Goal: Task Accomplishment & Management: Complete application form

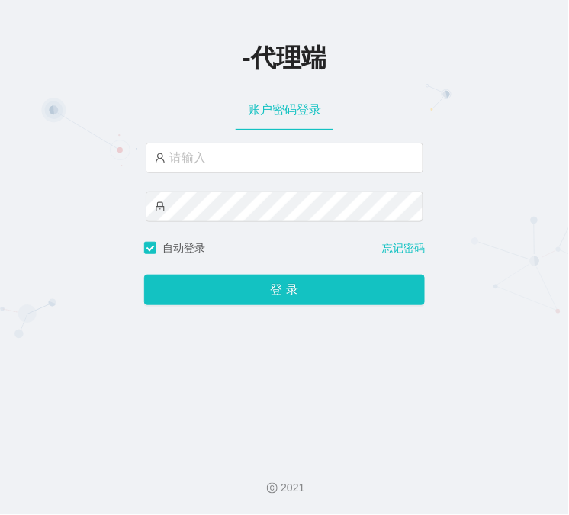
type input "admin"
click at [144, 275] on button "登 录" at bounding box center [284, 290] width 281 height 31
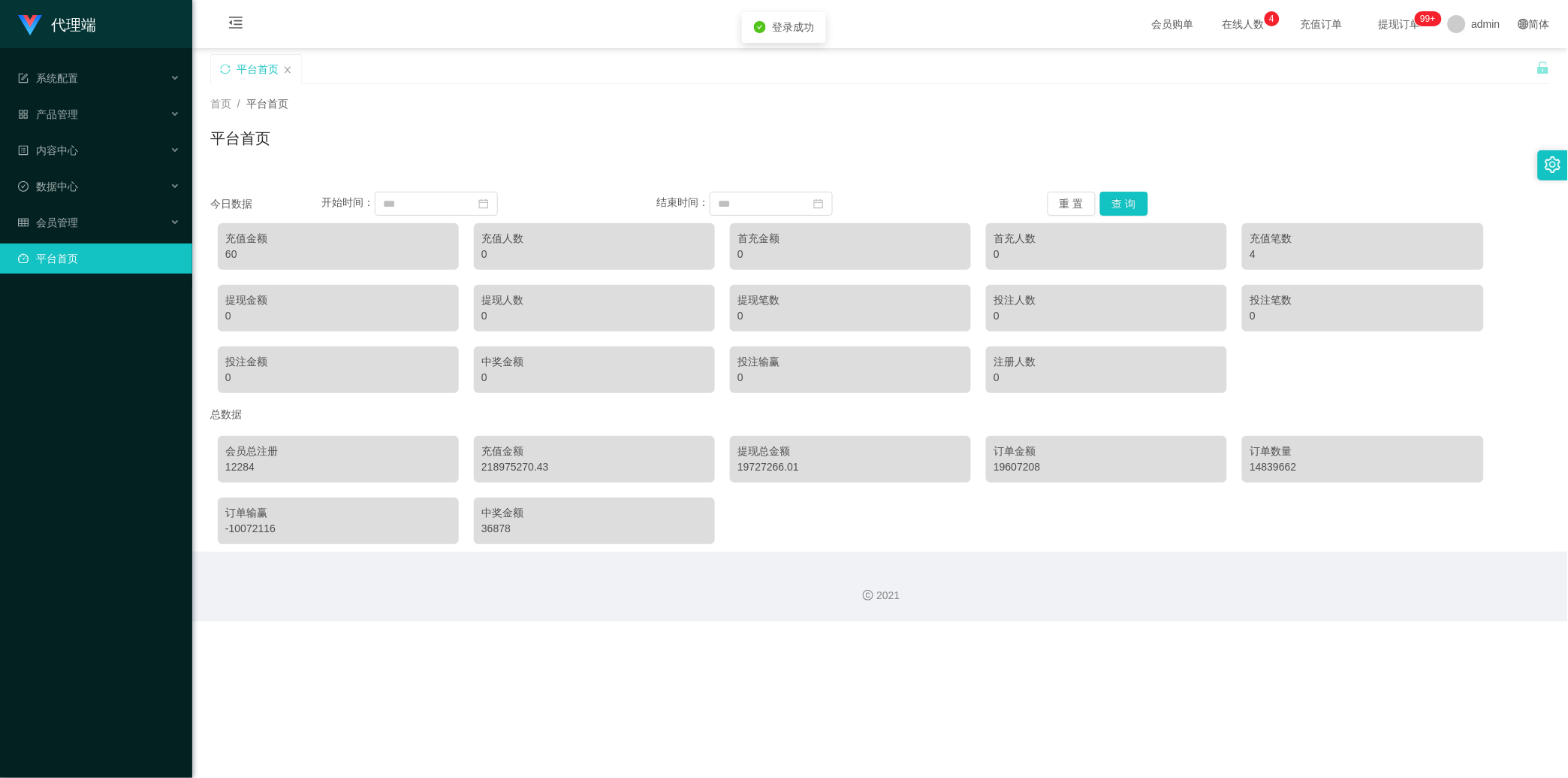
click at [76, 205] on ul "系统配置 产品管理 内容中心 数据中心 会员管理 平台首页" at bounding box center [95, 168] width 192 height 240
click at [70, 227] on span "会员管理" at bounding box center [47, 223] width 60 height 12
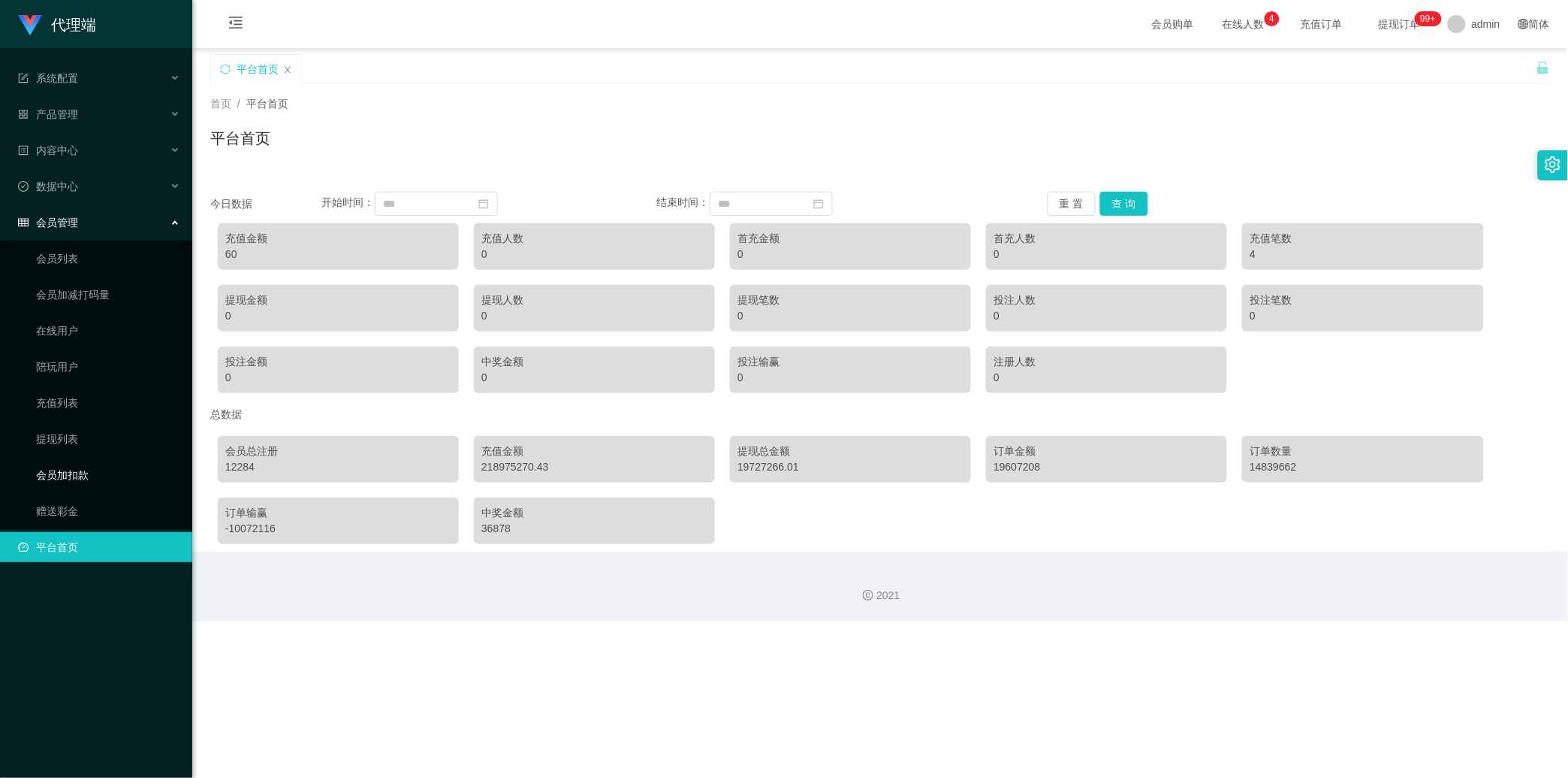
click at [57, 477] on link "会员加扣款" at bounding box center [108, 475] width 145 height 31
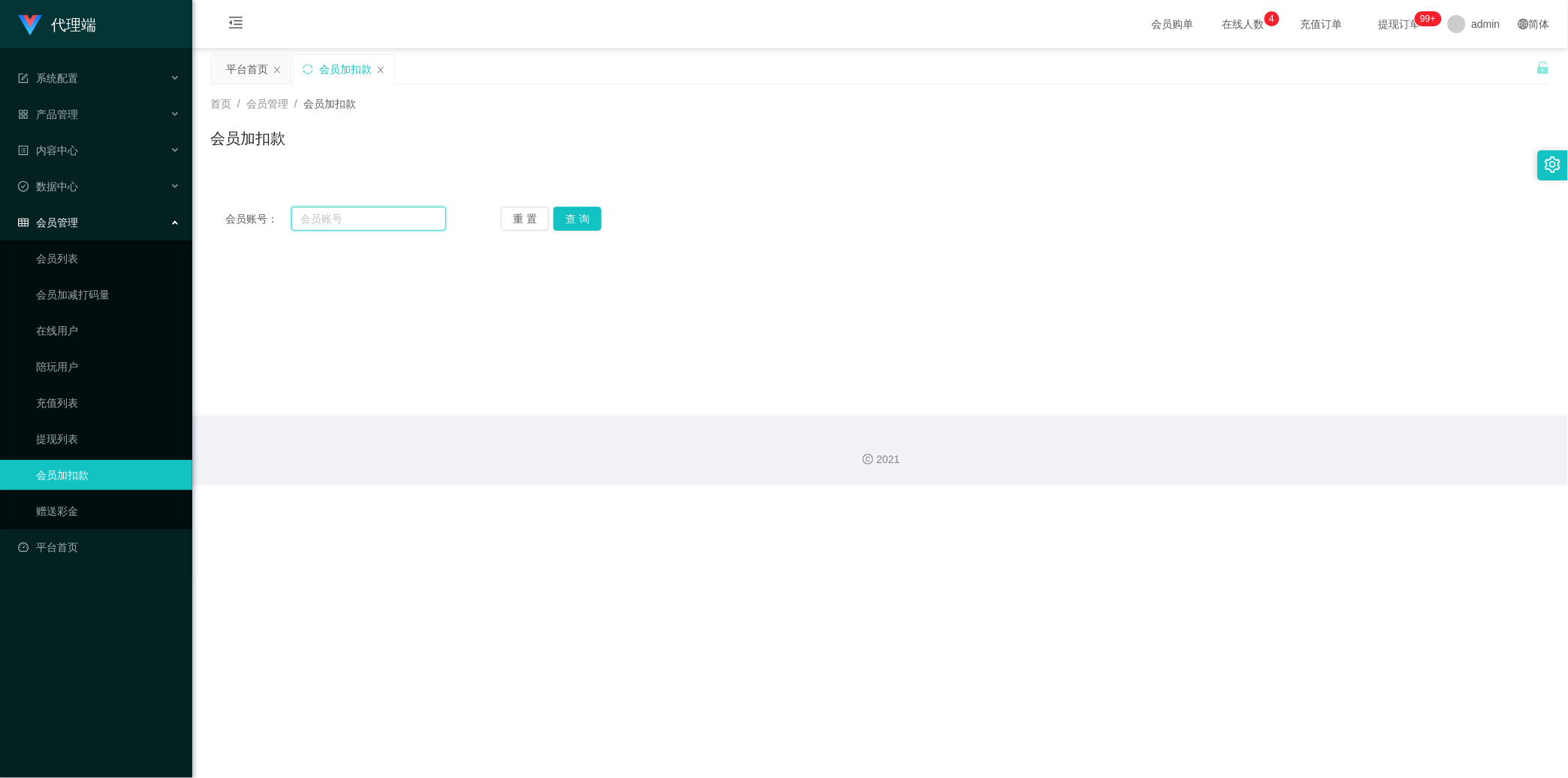
drag, startPoint x: 382, startPoint y: 216, endPoint x: 404, endPoint y: 215, distance: 22.0
click at [382, 216] on input "text" at bounding box center [368, 219] width 155 height 24
paste input "lbk54321"
type input "lbk54321"
click at [560, 228] on button "查 询" at bounding box center [577, 219] width 48 height 24
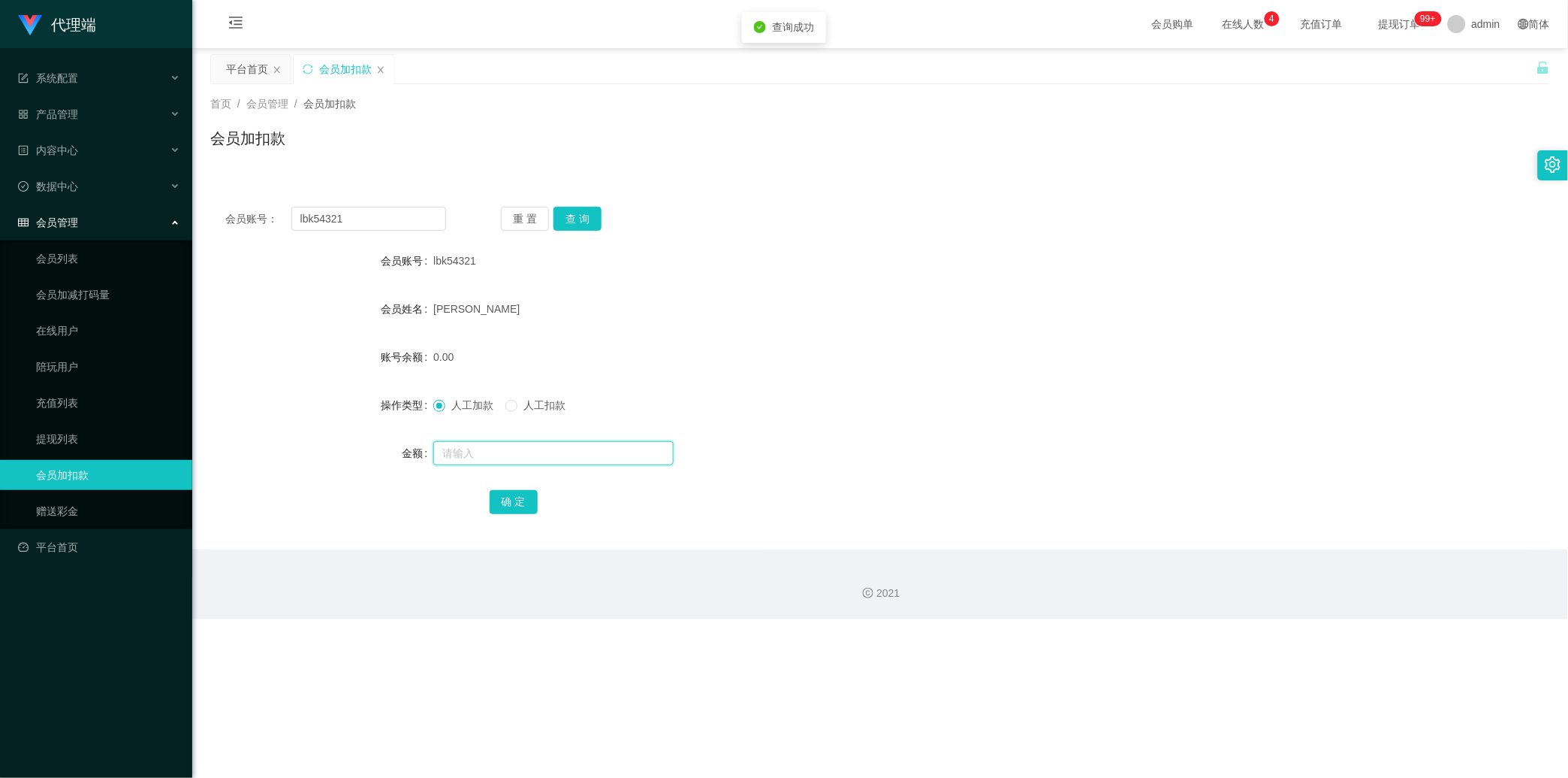
click at [457, 459] on input "text" at bounding box center [553, 453] width 240 height 24
type input "15"
click at [499, 499] on button "确 定" at bounding box center [514, 502] width 48 height 24
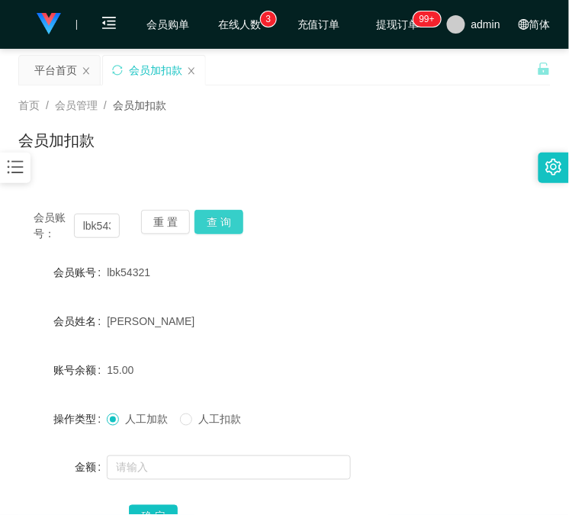
click at [237, 211] on button "查 询" at bounding box center [219, 222] width 49 height 24
drag, startPoint x: 6, startPoint y: 249, endPoint x: 69, endPoint y: 242, distance: 63.0
click at [6, 249] on main "关闭左侧 关闭右侧 关闭其它 刷新页面 平台首页 会员加扣款 首页 / 会员管理 / 会员加扣款 / 会员加扣款 会员账号： lbk54321 重 置 查 询…" at bounding box center [284, 307] width 569 height 517
click at [92, 233] on input "lbk54321" at bounding box center [97, 226] width 46 height 24
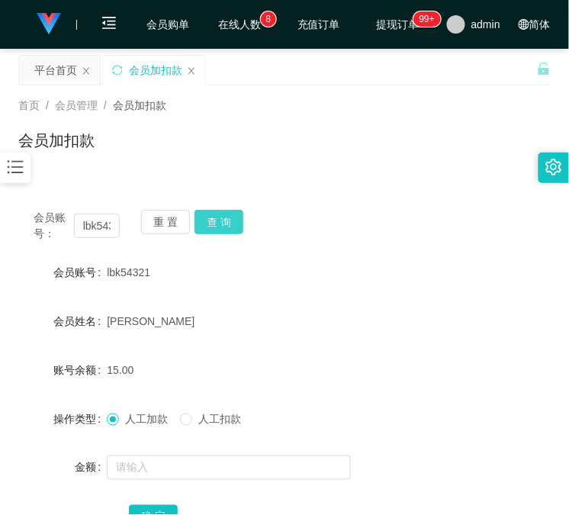
click at [218, 224] on button "查 询" at bounding box center [219, 222] width 49 height 24
click at [218, 224] on div "重 置 查 询" at bounding box center [184, 226] width 86 height 32
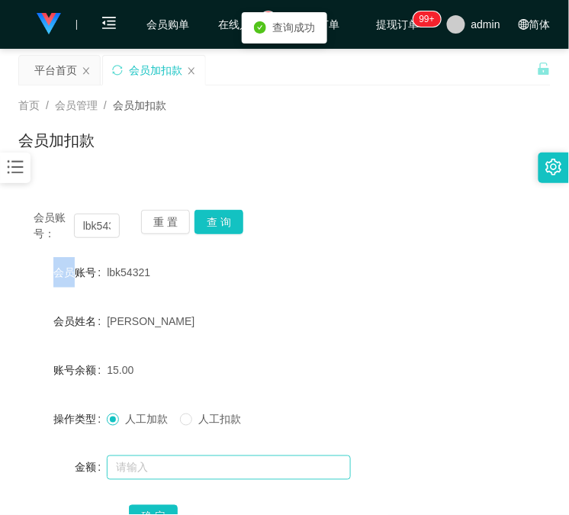
scroll to position [121, 0]
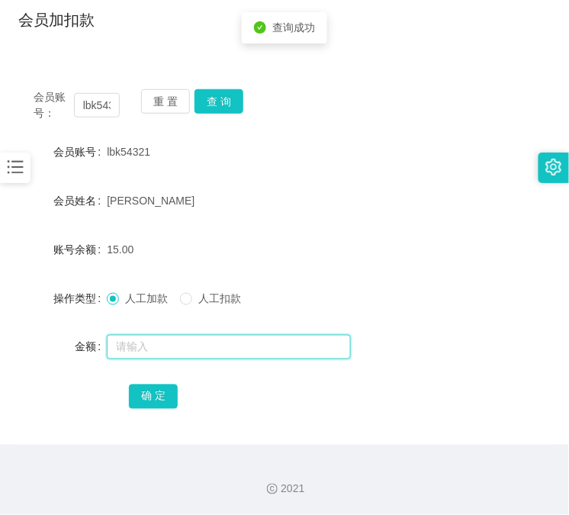
click at [240, 340] on input "text" at bounding box center [229, 347] width 244 height 24
type input "8"
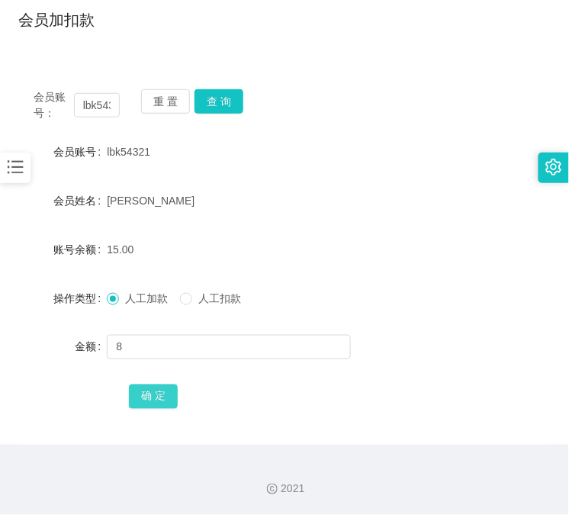
click at [145, 398] on button "确 定" at bounding box center [153, 397] width 49 height 24
drag, startPoint x: 17, startPoint y: 260, endPoint x: 23, endPoint y: 246, distance: 15.0
click at [17, 260] on main "关闭左侧 关闭右侧 关闭其它 刷新页面 平台首页 会员加扣款 首页 / 会员管理 / 会员加扣款 / 会员加扣款 会员账号： lbk54321 重 置 查 询…" at bounding box center [284, 186] width 569 height 517
click at [217, 92] on button "查 询" at bounding box center [219, 101] width 49 height 24
drag, startPoint x: 217, startPoint y: 92, endPoint x: 179, endPoint y: 200, distance: 114.2
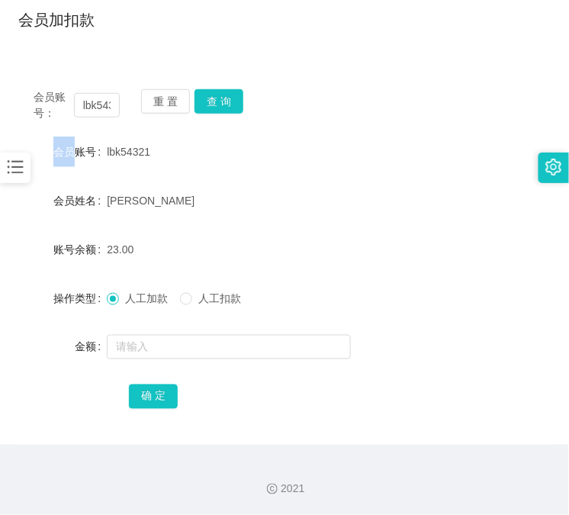
click at [217, 92] on div "重 置 查 询" at bounding box center [184, 105] width 86 height 32
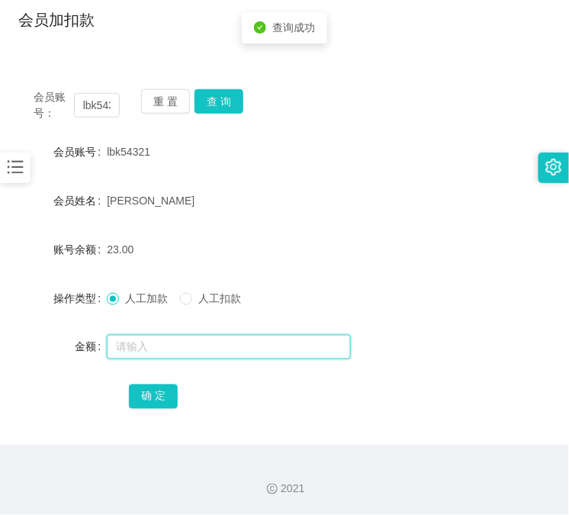
click at [151, 341] on input "text" at bounding box center [229, 347] width 244 height 24
type input "8"
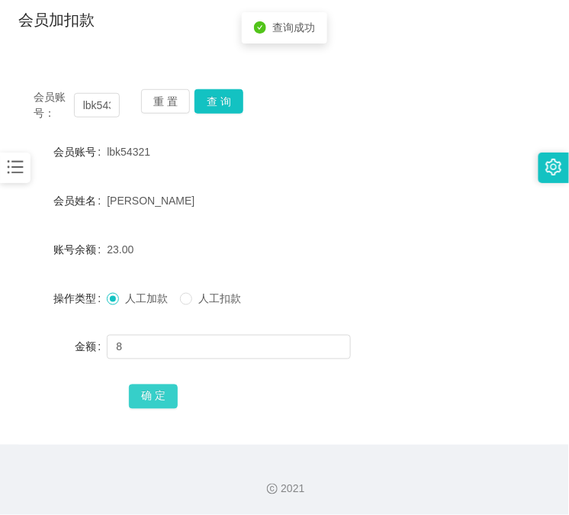
click at [148, 394] on button "确 定" at bounding box center [153, 397] width 49 height 24
drag, startPoint x: 11, startPoint y: 301, endPoint x: 24, endPoint y: 266, distance: 38.1
click at [11, 301] on main "关闭左侧 关闭右侧 关闭其它 刷新页面 平台首页 会员加扣款 首页 / 会员管理 / 会员加扣款 / 会员加扣款 会员账号： lbk54321 重 置 查 询…" at bounding box center [284, 186] width 569 height 517
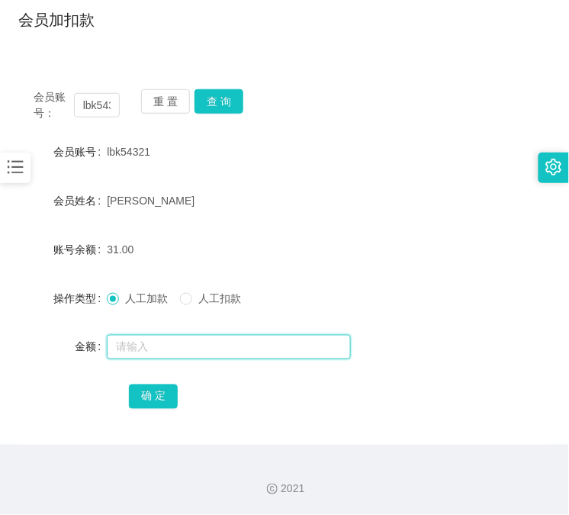
click at [132, 345] on input "text" at bounding box center [229, 347] width 244 height 24
type input "8"
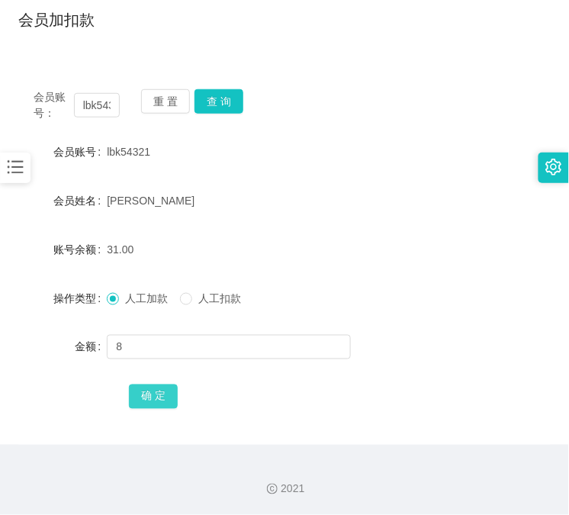
click at [137, 397] on button "确 定" at bounding box center [153, 397] width 49 height 24
click at [53, 66] on div "会员账号： lbk54321 重 置 查 询 会员账号 lbk54321 会员姓名 [PERSON_NAME] KENG 账号余额 39.00 操作类型 人工…" at bounding box center [284, 250] width 533 height 389
click at [227, 98] on button "查 询" at bounding box center [219, 101] width 49 height 24
click at [227, 98] on div "会员账号： lbk54321 重 置 查 询" at bounding box center [284, 105] width 533 height 32
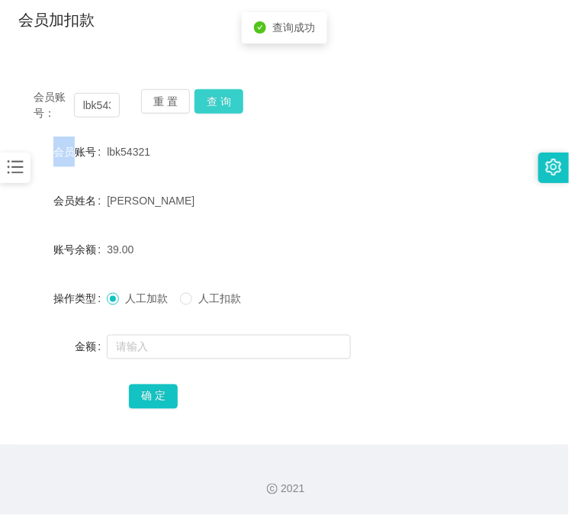
click at [227, 98] on button "查 询" at bounding box center [219, 101] width 49 height 24
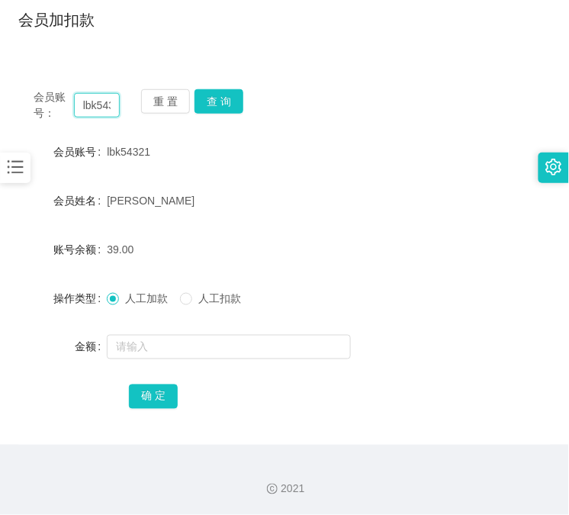
click at [97, 107] on input "lbk54321" at bounding box center [97, 105] width 46 height 24
click at [220, 98] on button "查 询" at bounding box center [219, 101] width 49 height 24
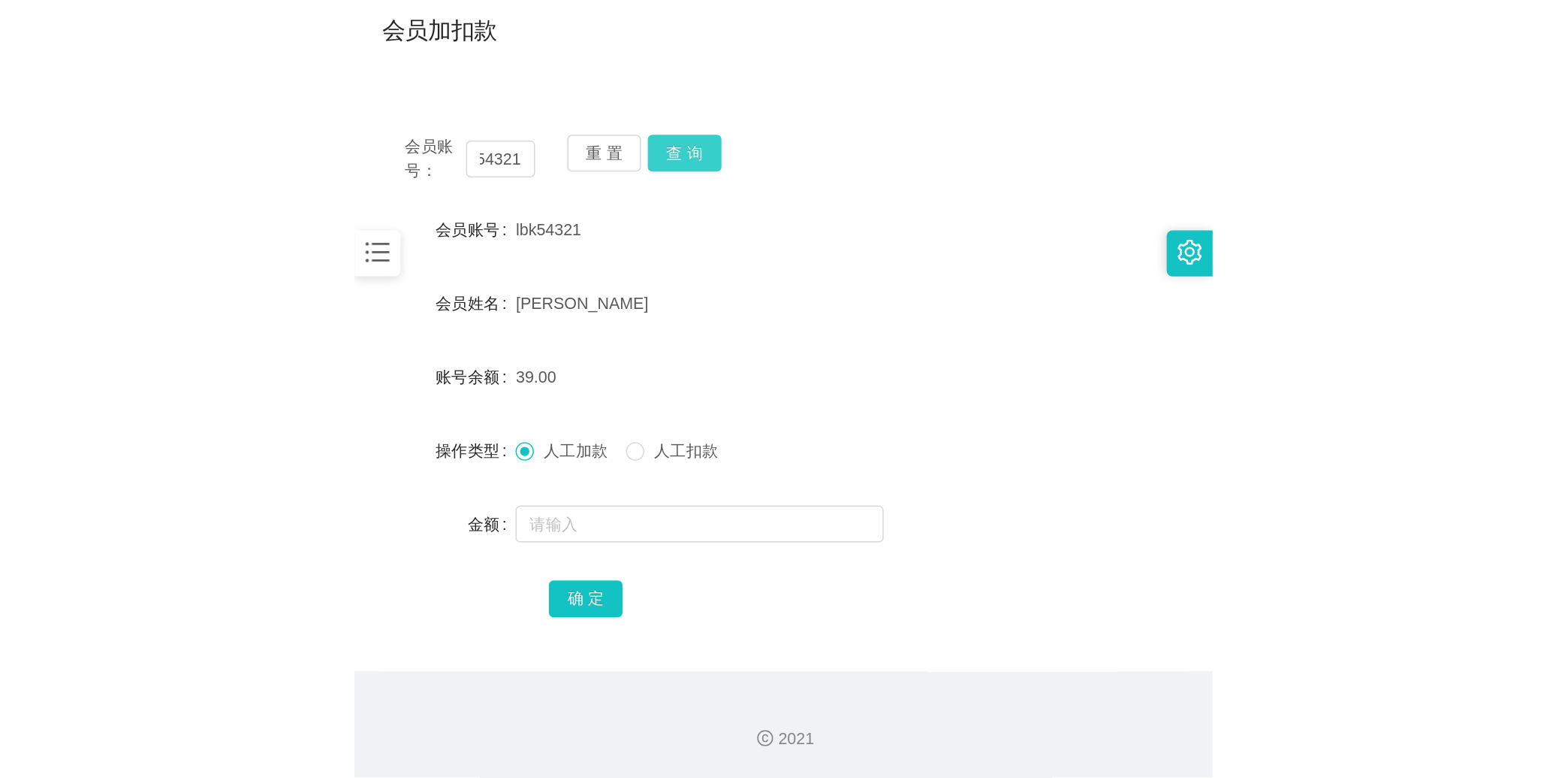
scroll to position [0, 0]
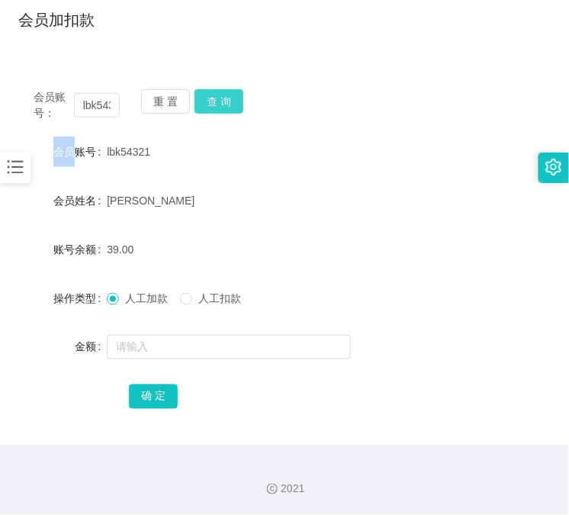
click at [220, 98] on div "重 置 查 询" at bounding box center [184, 105] width 86 height 32
drag, startPoint x: 220, startPoint y: 98, endPoint x: 221, endPoint y: 124, distance: 26.8
click at [221, 105] on button "查 询" at bounding box center [219, 101] width 49 height 24
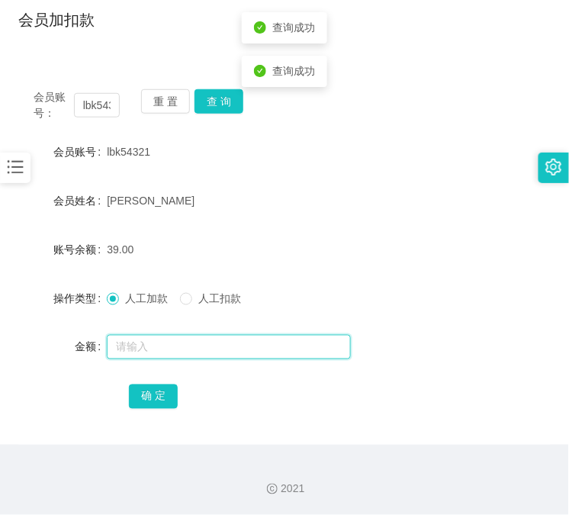
click at [194, 342] on input "text" at bounding box center [229, 347] width 244 height 24
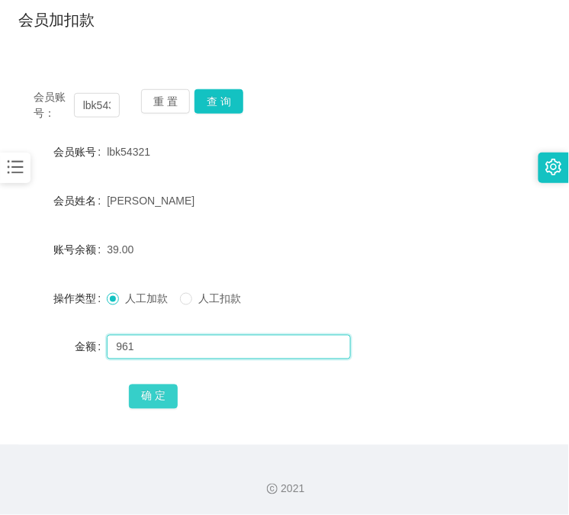
type input "961"
click at [166, 393] on button "确 定" at bounding box center [153, 397] width 49 height 24
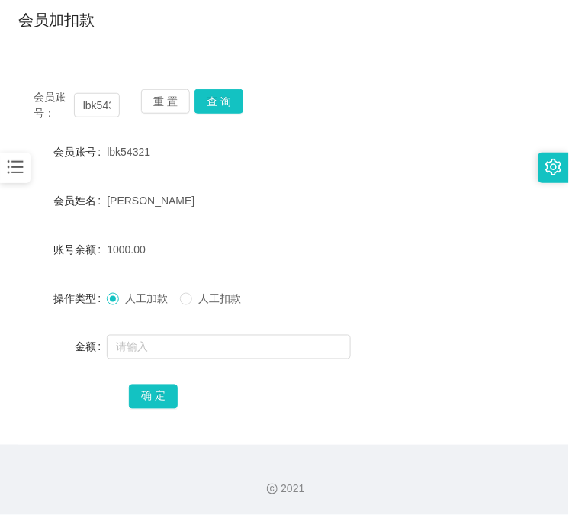
click at [0, 311] on main "关闭左侧 关闭右侧 关闭其它 刷新页面 平台首页 会员加扣款 首页 / 会员管理 / 会员加扣款 / 会员加扣款 会员账号： lbk54321 重 置 查 询…" at bounding box center [284, 186] width 569 height 517
click at [339, 177] on form "会员账号 lbk54321 会员姓名 [PERSON_NAME] 账号余额 1000.00 操作类型 人工加款 人工扣款 金额 确 定" at bounding box center [284, 274] width 533 height 275
click at [97, 116] on input "lbk54321" at bounding box center [97, 105] width 46 height 24
click at [475, 79] on div "会员账号： lbk54321 重 置 查 询 会员账号 lbk54321 会员姓名 [PERSON_NAME] KENG 账号余额 1000.00 操作类型 …" at bounding box center [284, 259] width 533 height 371
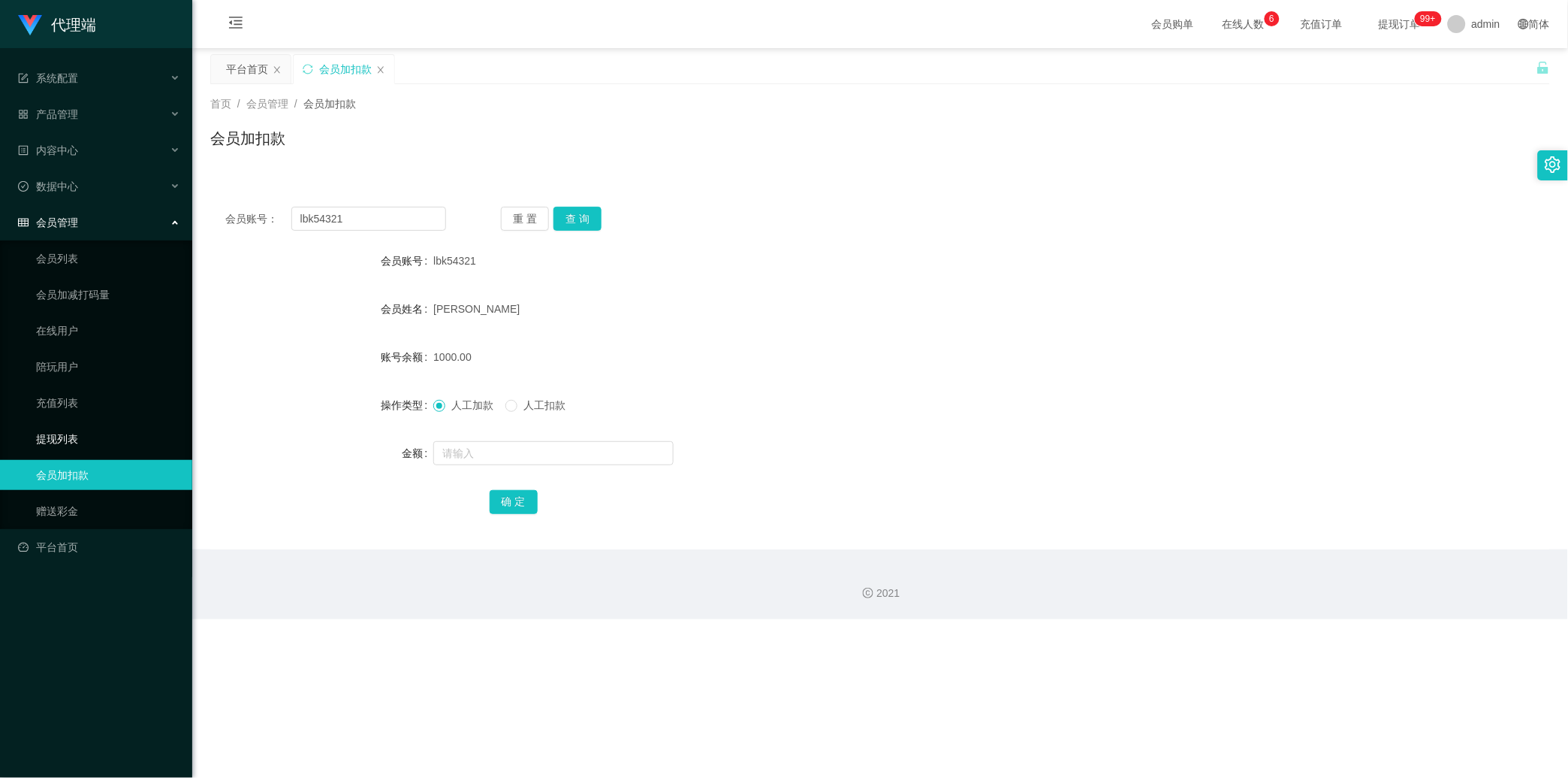
click at [60, 447] on link "提现列表" at bounding box center [108, 438] width 145 height 31
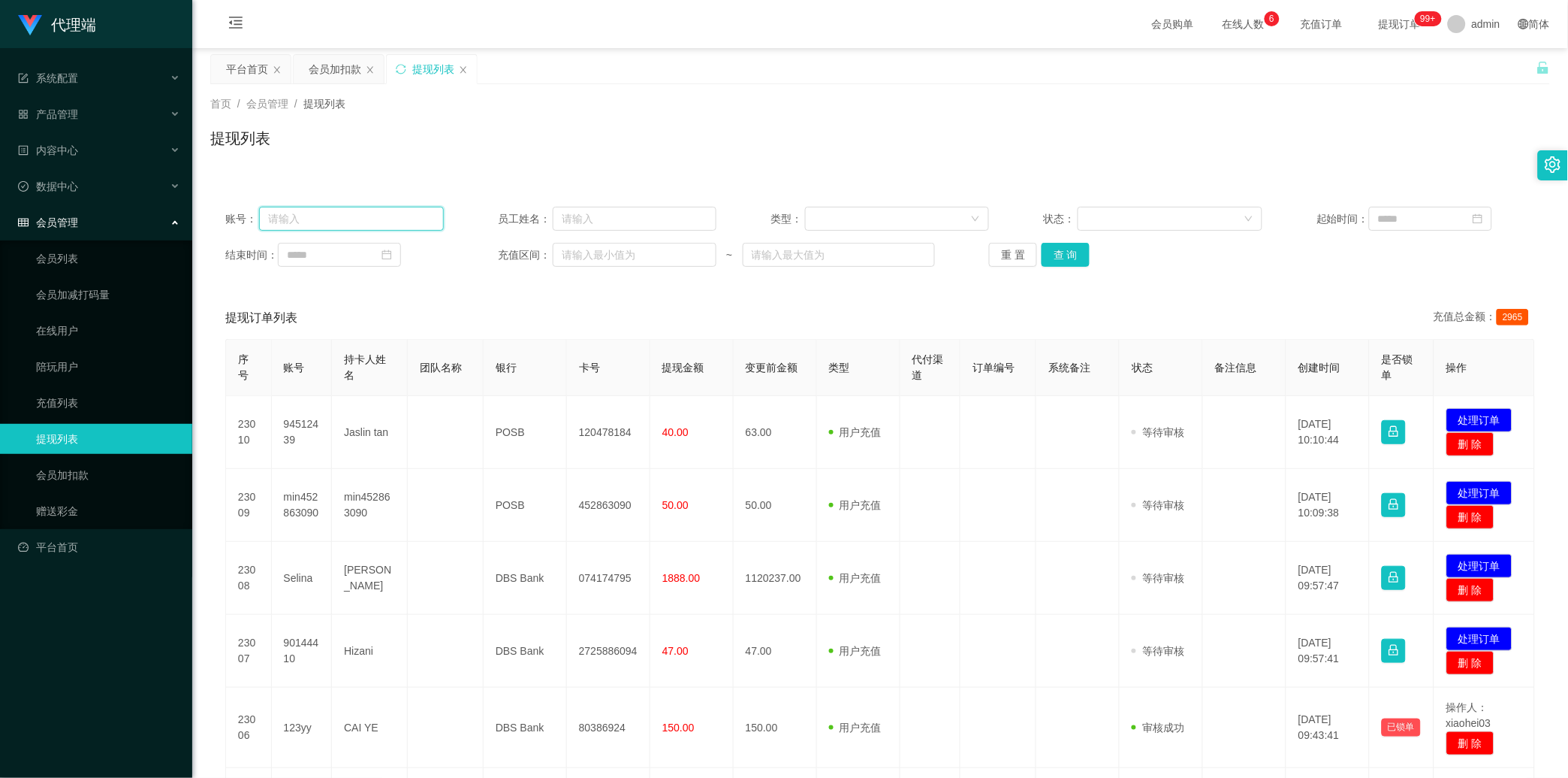
click at [380, 208] on input "text" at bounding box center [351, 219] width 185 height 24
paste input "lbk54321"
type input "lbk54321"
click at [560, 246] on button "查 询" at bounding box center [1065, 254] width 48 height 24
click at [560, 246] on div "重 置 查 询" at bounding box center [1098, 254] width 219 height 24
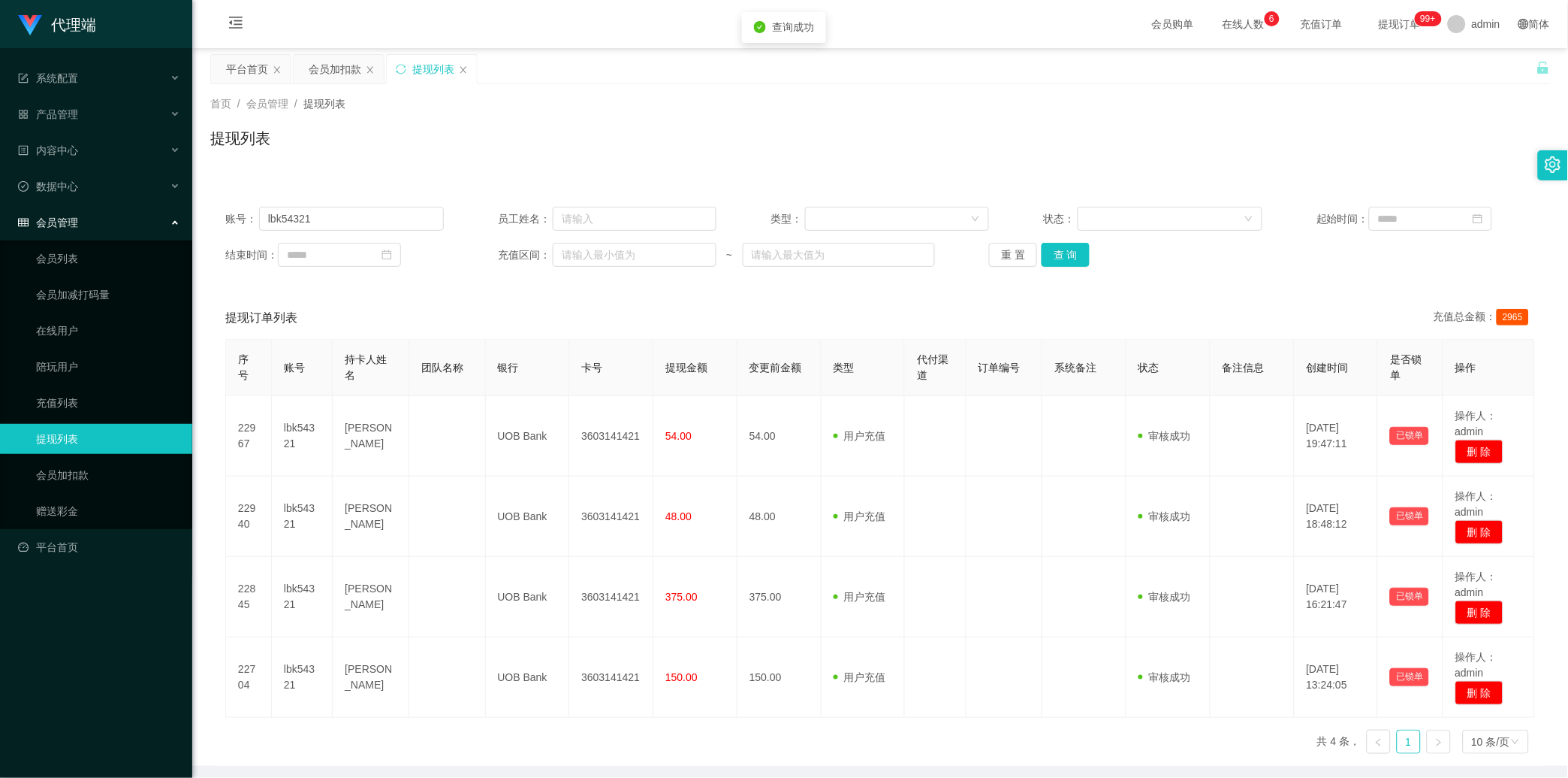
click at [62, 490] on ul "会员列表 会员加减打码量 在线用户 陪玩用户 充值列表 提现列表 会员加扣款 赠送彩金" at bounding box center [95, 384] width 192 height 289
click at [62, 488] on link "会员加扣款" at bounding box center [108, 475] width 145 height 31
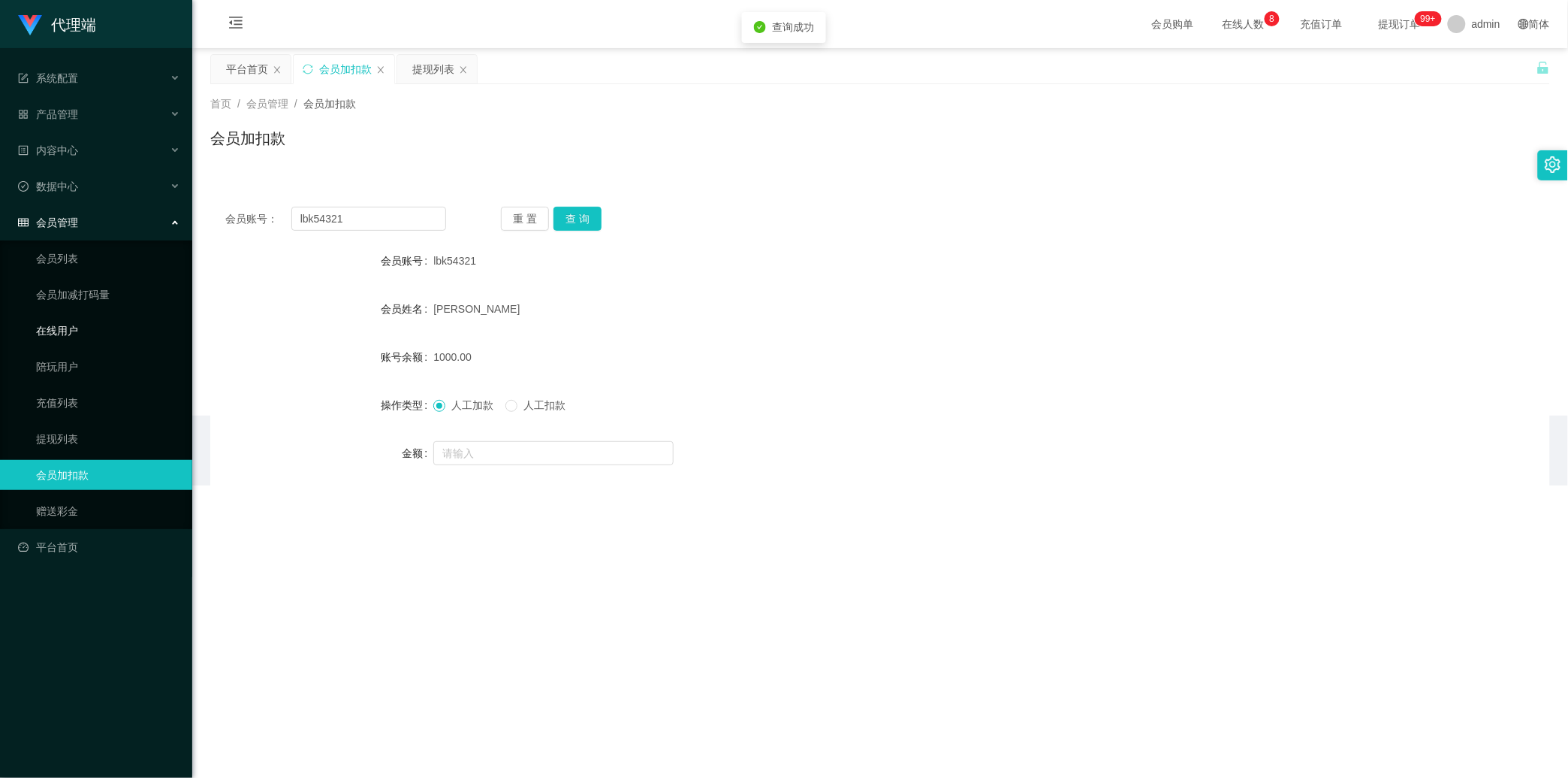
click at [94, 337] on link "在线用户" at bounding box center [108, 331] width 145 height 31
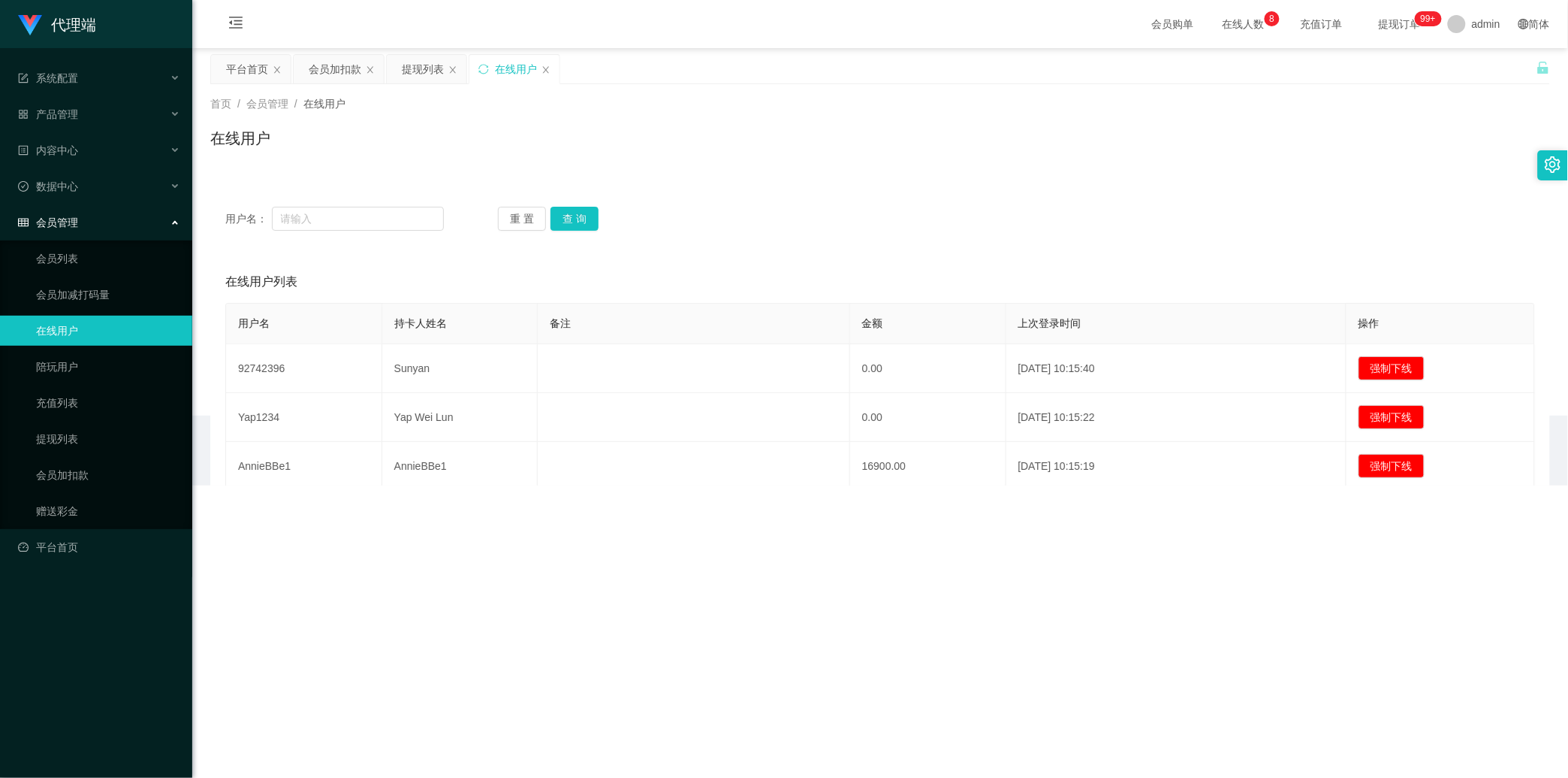
click at [94, 350] on ul "会员列表 会员加减打码量 在线用户 陪玩用户 充值列表 提现列表 会员加扣款 赠送彩金" at bounding box center [95, 384] width 192 height 289
click at [94, 364] on link "陪玩用户" at bounding box center [108, 366] width 145 height 31
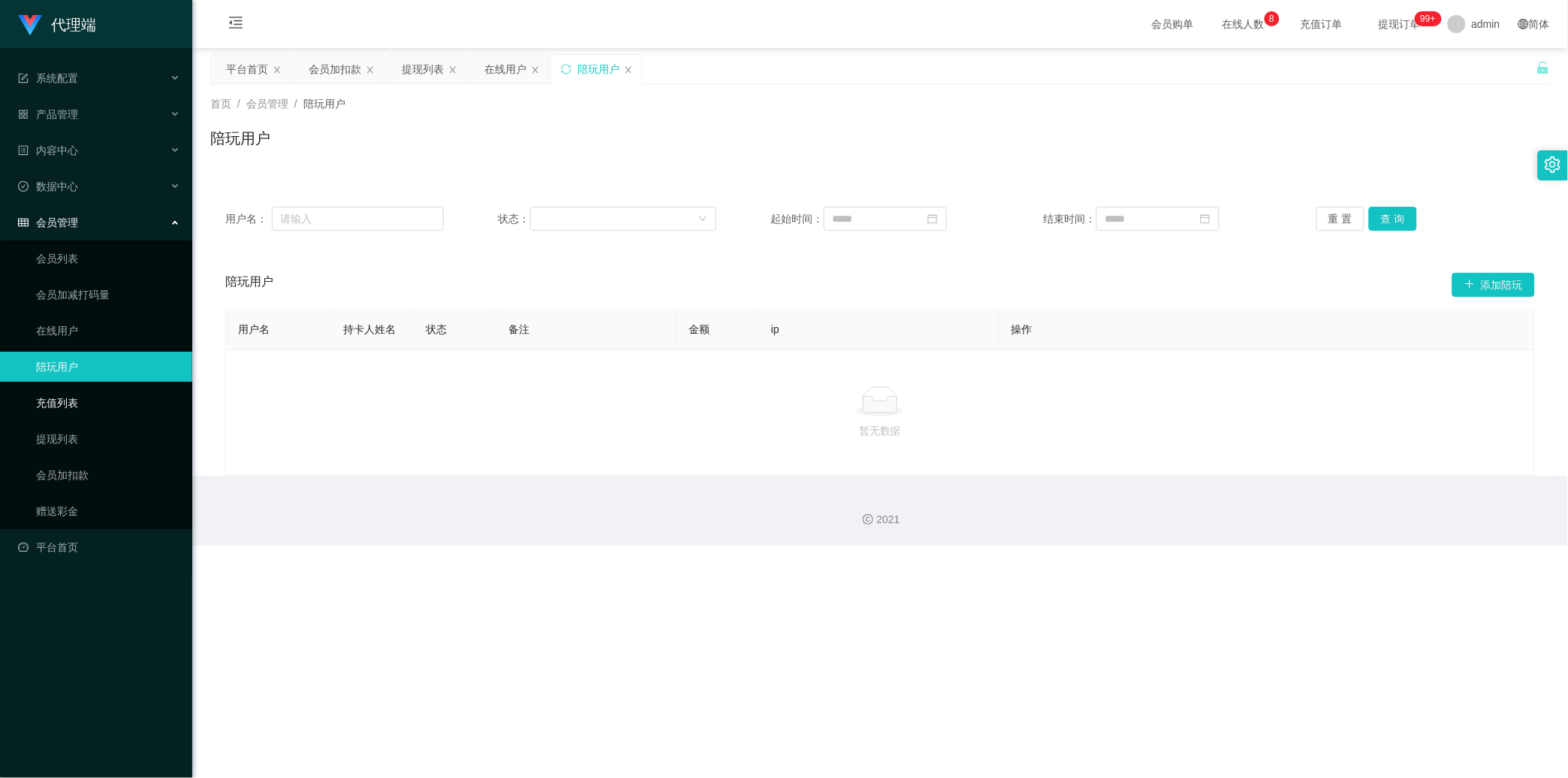
click at [81, 392] on link "充值列表" at bounding box center [108, 403] width 145 height 31
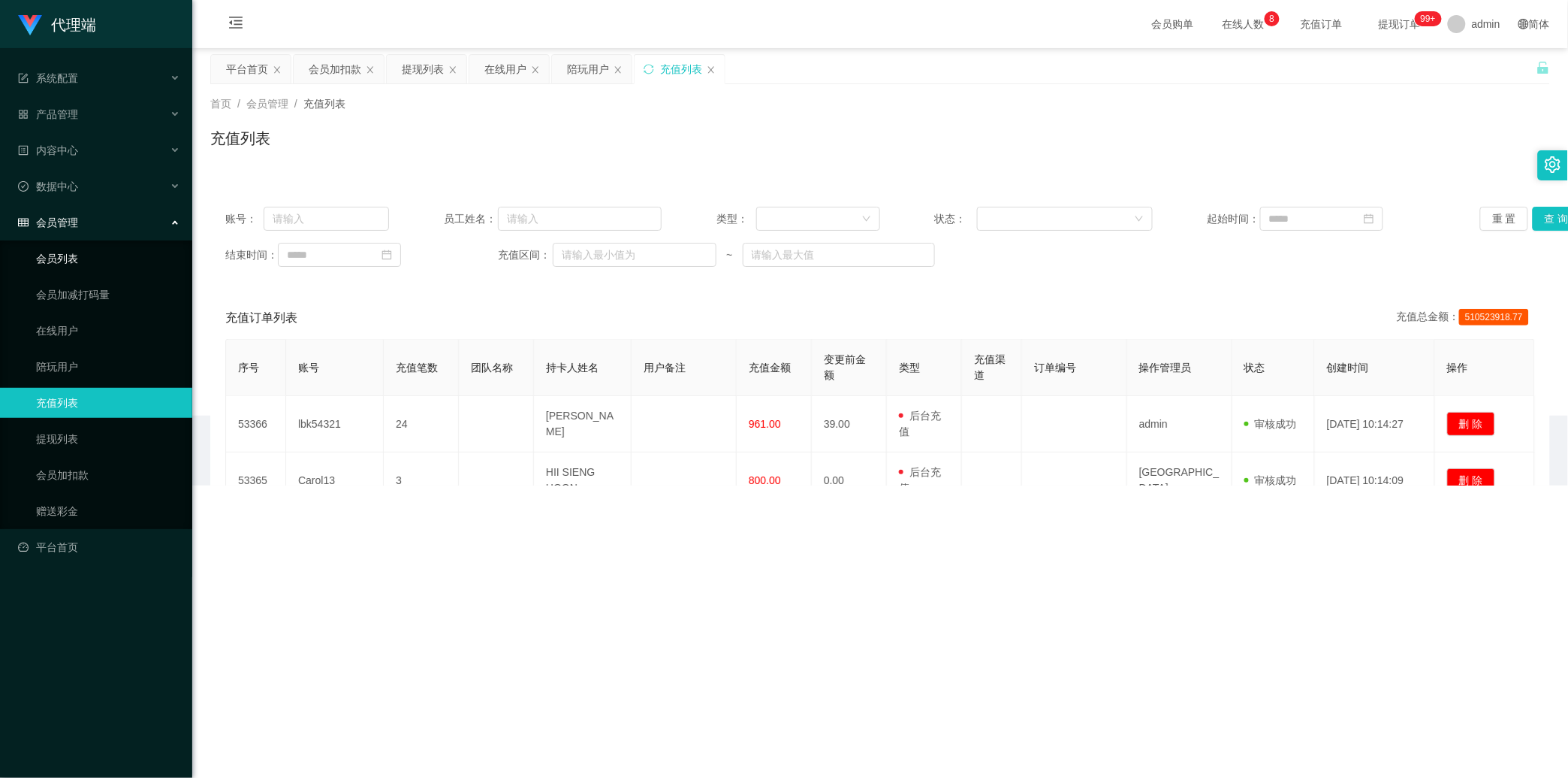
click at [105, 260] on link "会员列表" at bounding box center [108, 258] width 145 height 31
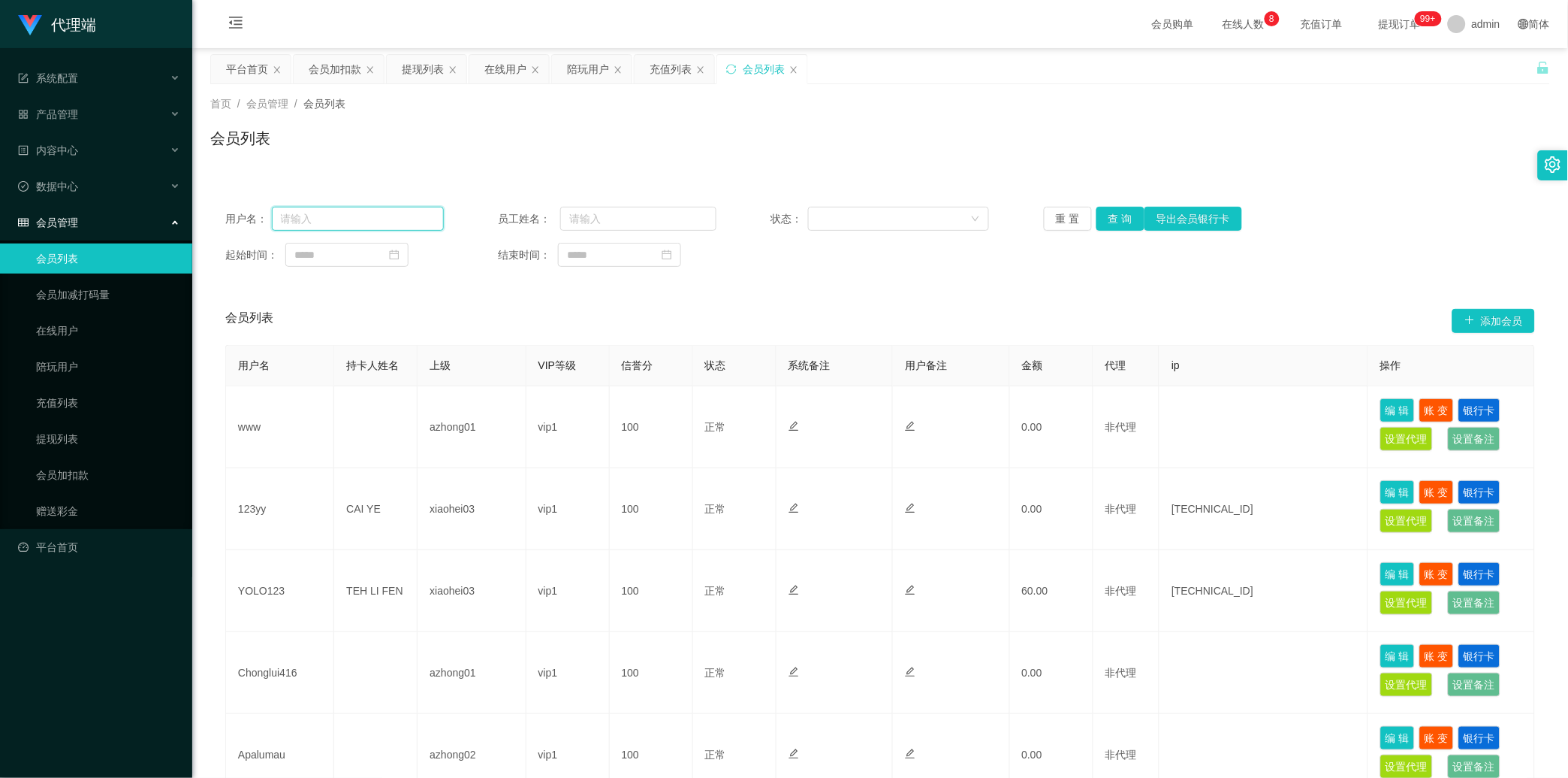
drag, startPoint x: 350, startPoint y: 208, endPoint x: 358, endPoint y: 208, distance: 8.0
click at [351, 208] on input "text" at bounding box center [357, 219] width 172 height 24
paste input "lbk54321"
type input "lbk54321"
click at [560, 217] on button "查 询" at bounding box center [1120, 219] width 48 height 24
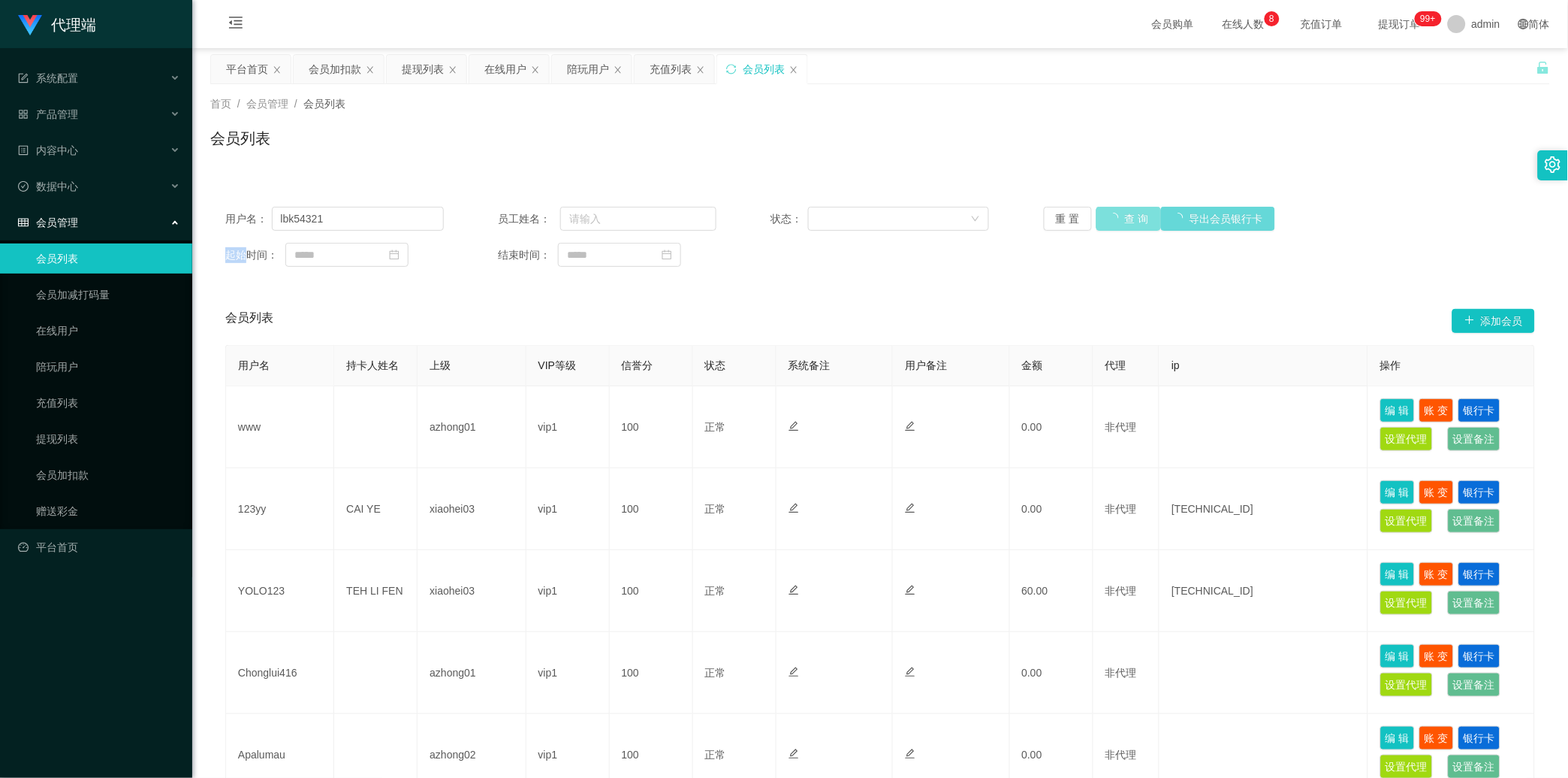
click at [560, 217] on div "重 置 查 询 导出会员银行卡" at bounding box center [1154, 219] width 219 height 24
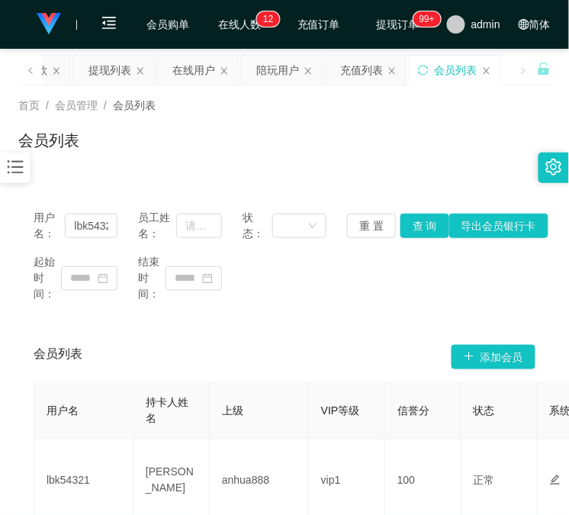
click at [74, 179] on div "用户名： lbk54321 员工姓名： 状态： 重 置 查 询 导出会员银行卡 起始时间： 结束时间： 会员列表 添加会员 用户名 持卡人姓名 上级 VIP等…" at bounding box center [284, 373] width 533 height 395
click at [86, 227] on input "lbk54321" at bounding box center [91, 226] width 52 height 24
click at [282, 72] on div "陪玩用户" at bounding box center [277, 70] width 43 height 29
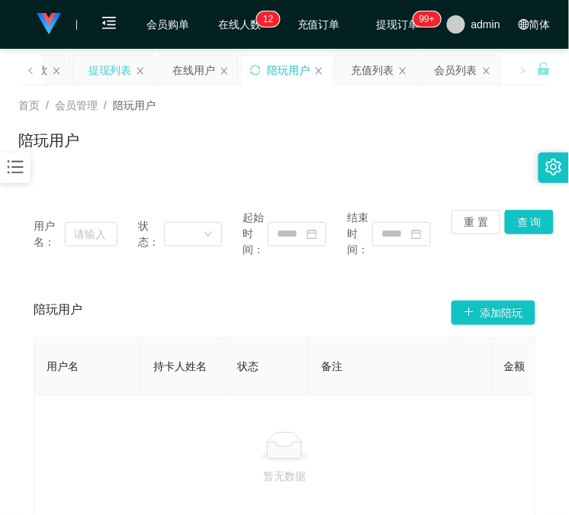
click at [89, 63] on div "提现列表" at bounding box center [110, 70] width 43 height 29
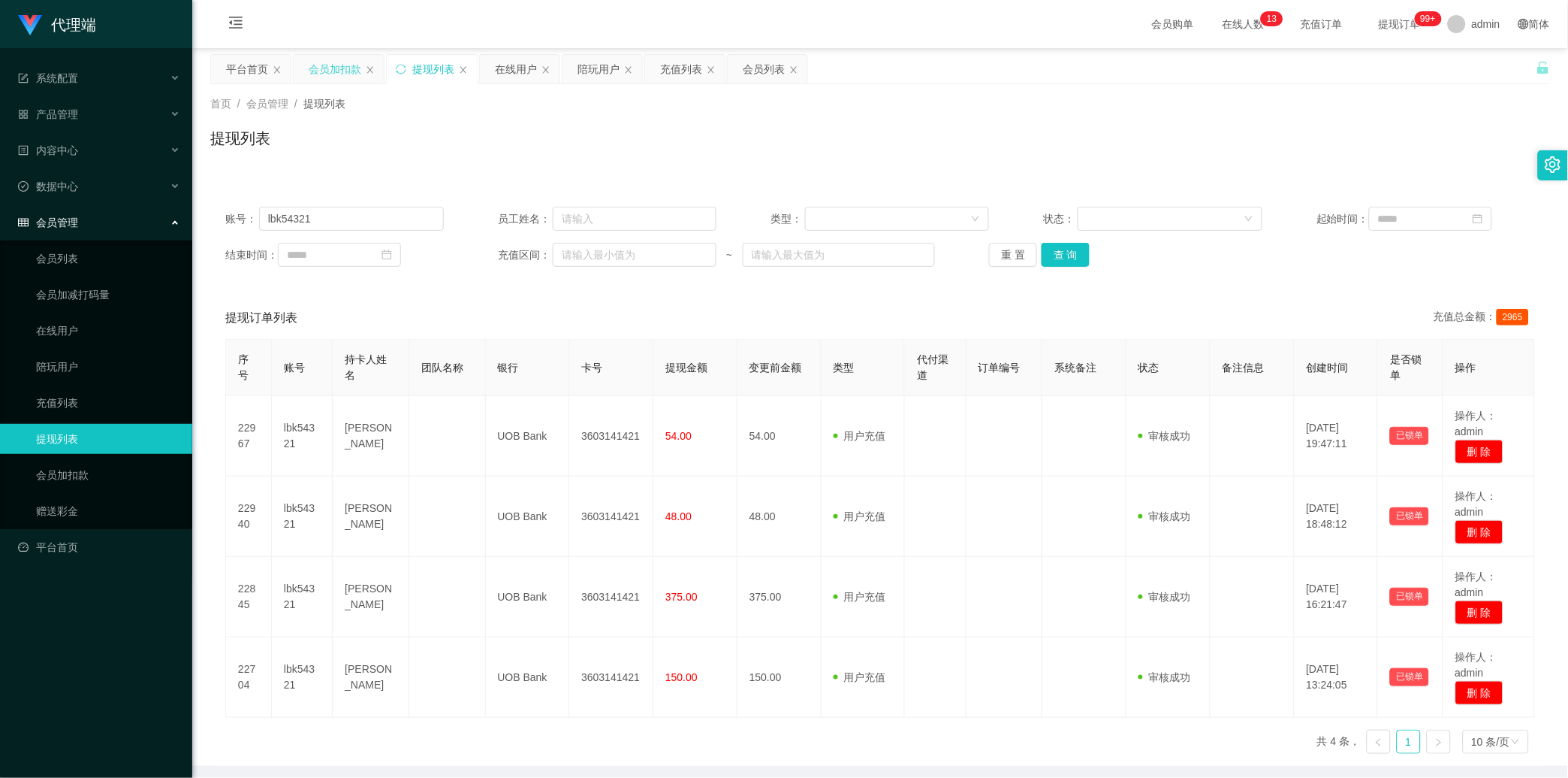
click at [332, 65] on div "会员加扣款" at bounding box center [335, 69] width 52 height 29
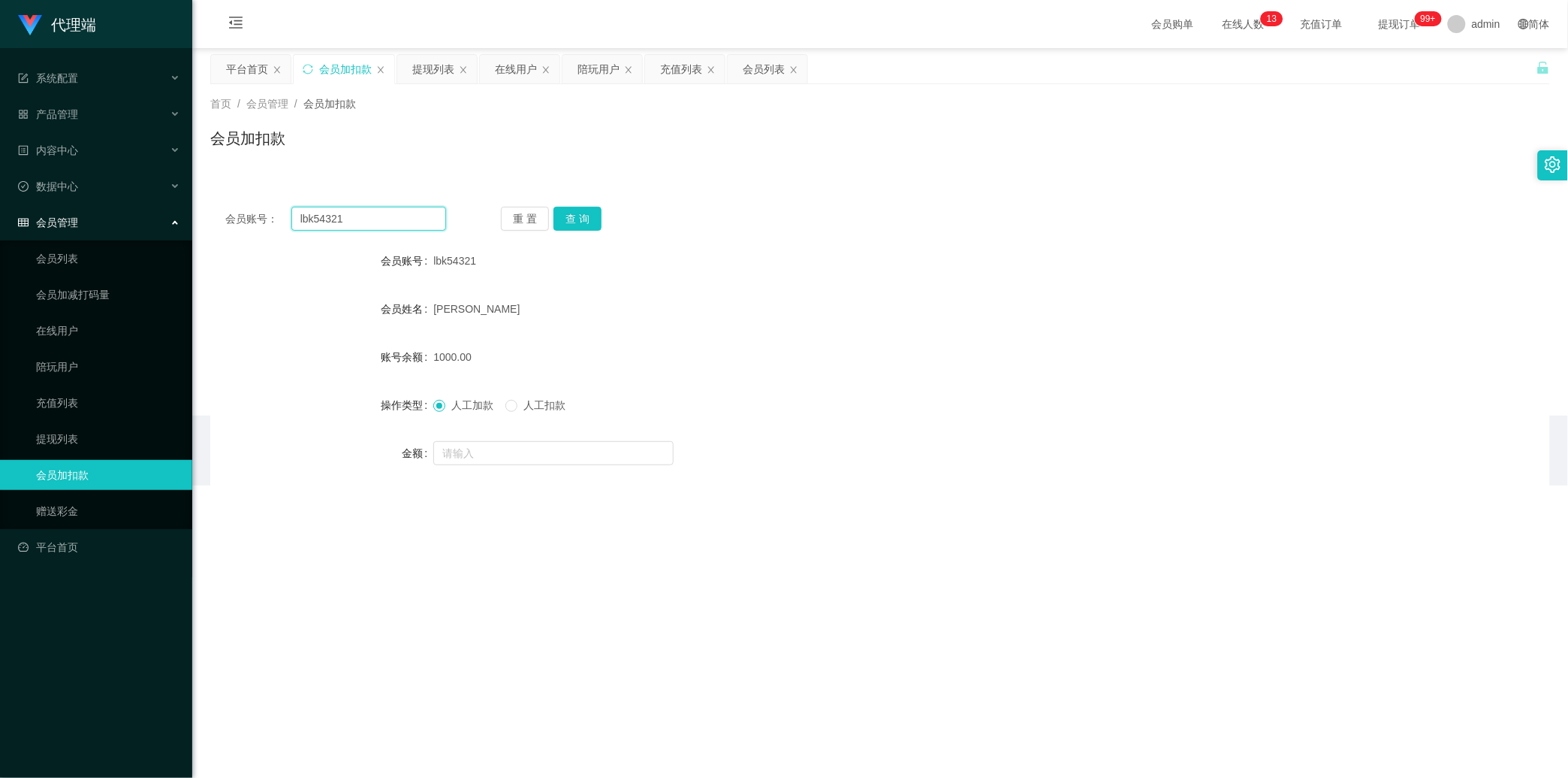
click at [335, 214] on input "lbk54321" at bounding box center [368, 219] width 155 height 24
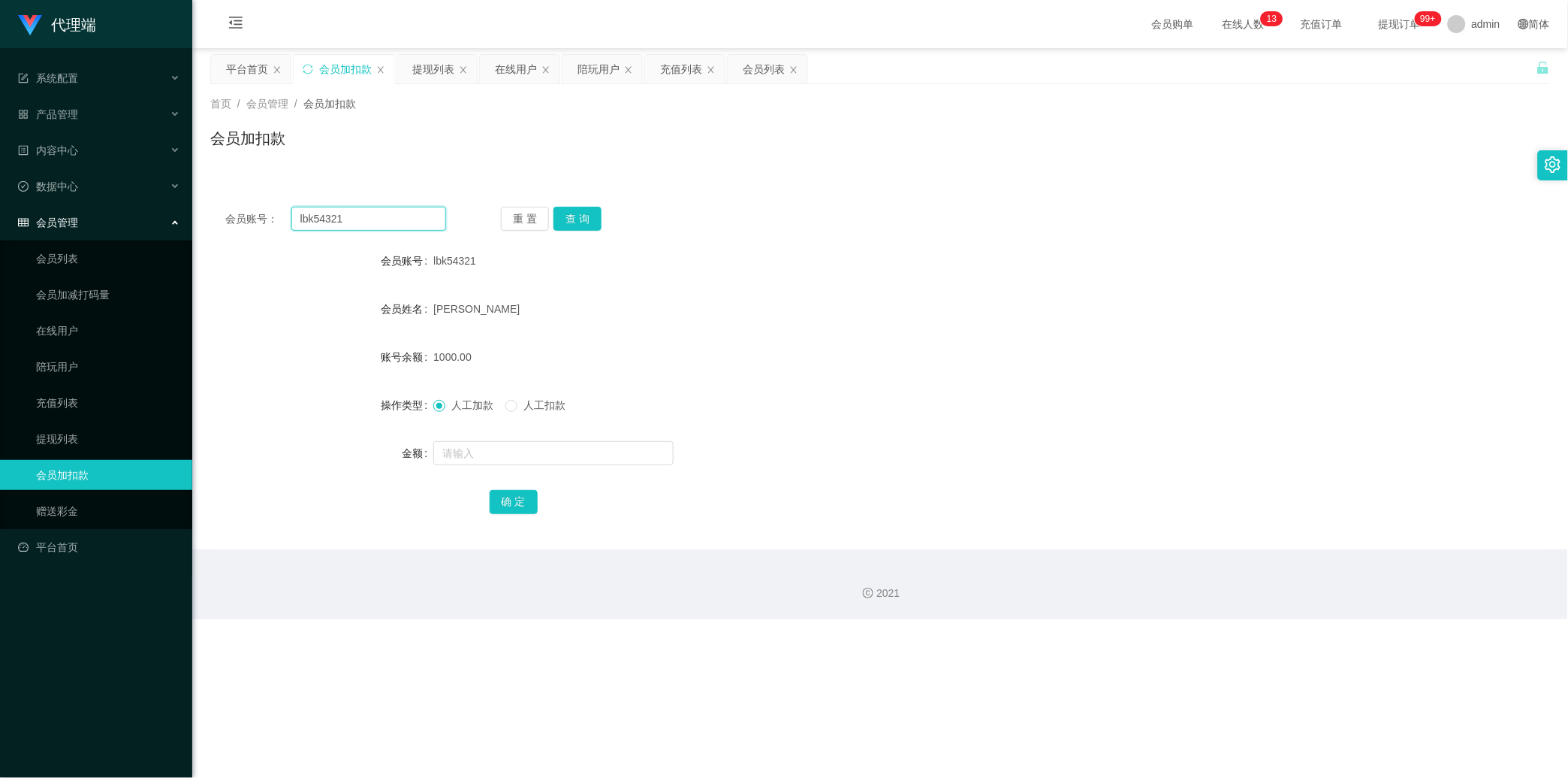
click at [335, 214] on input "lbk54321" at bounding box center [368, 219] width 155 height 24
click at [560, 215] on button "查 询" at bounding box center [577, 219] width 48 height 24
click at [560, 215] on div "重 置 查 询" at bounding box center [611, 219] width 220 height 24
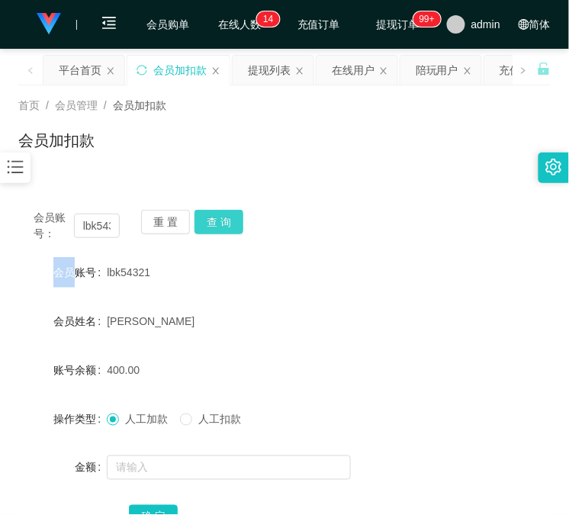
click at [235, 222] on button "查 询" at bounding box center [219, 222] width 49 height 24
click at [235, 222] on div "会员账号： lbk54321 重 置 查 询" at bounding box center [284, 226] width 533 height 32
drag, startPoint x: 35, startPoint y: 169, endPoint x: 169, endPoint y: 170, distance: 133.6
click at [44, 169] on div "首页 / 会员管理 / 会员加扣款 / 会员加扣款" at bounding box center [284, 130] width 569 height 91
click at [235, 214] on button "查 询" at bounding box center [219, 222] width 49 height 24
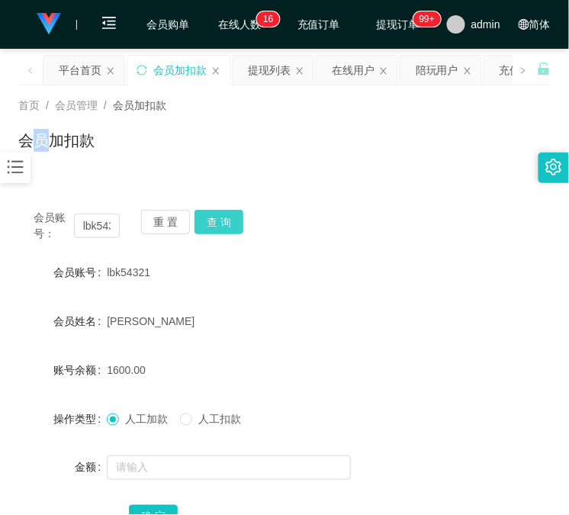
click at [235, 214] on div "会员账号： lbk54321 重 置 查 询" at bounding box center [284, 226] width 533 height 32
click at [235, 214] on button "查 询" at bounding box center [219, 222] width 49 height 24
click at [105, 172] on div "首页 / 会员管理 / 会员加扣款 / 会员加扣款" at bounding box center [284, 130] width 569 height 91
